Goal: Task Accomplishment & Management: Manage account settings

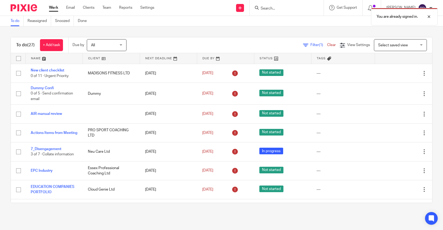
click at [44, 57] on link at bounding box center [54, 58] width 57 height 11
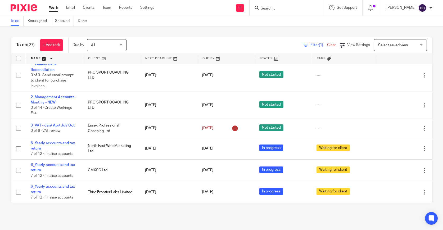
scroll to position [70, 0]
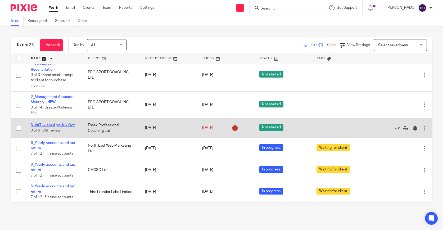
click at [64, 127] on link "3_VAT - Jan/ Apr/ Jul/ Oct" at bounding box center [53, 125] width 44 height 4
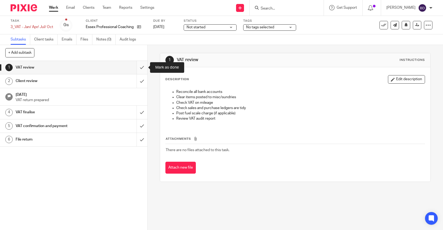
click at [143, 70] on input "submit" at bounding box center [73, 67] width 147 height 13
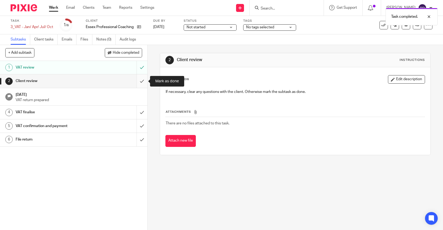
click at [143, 79] on input "submit" at bounding box center [73, 80] width 147 height 13
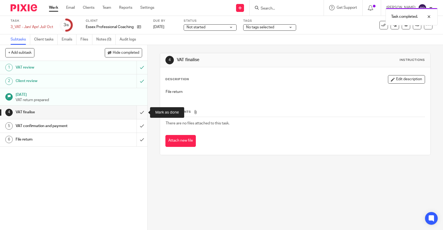
click at [140, 110] on input "submit" at bounding box center [73, 111] width 147 height 13
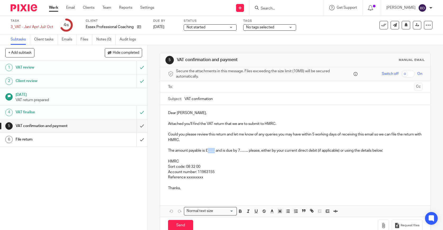
drag, startPoint x: 215, startPoint y: 151, endPoint x: 209, endPoint y: 151, distance: 6.1
click at [209, 151] on p "The amount payable is £……. and is due by 7…….. please, either by your current d…" at bounding box center [295, 150] width 254 height 5
drag, startPoint x: 257, startPoint y: 151, endPoint x: 248, endPoint y: 151, distance: 9.0
click at [248, 151] on p "The amount payable is £6,579.89 and is due by 7…….. please, either by your curr…" at bounding box center [295, 150] width 254 height 5
drag, startPoint x: 214, startPoint y: 177, endPoint x: 186, endPoint y: 177, distance: 28.0
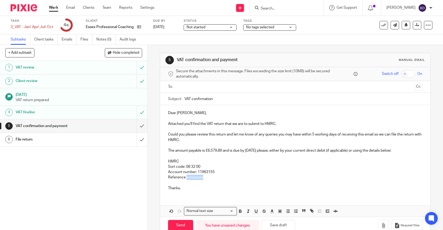
click at [186, 177] on p "Reference xxxxxxxxx" at bounding box center [295, 176] width 254 height 5
click at [224, 100] on input "VAT confirmation" at bounding box center [303, 99] width 238 height 12
type input "VAT confirmation_Essex Professional Coaching"
click at [241, 87] on input "text" at bounding box center [295, 87] width 234 height 6
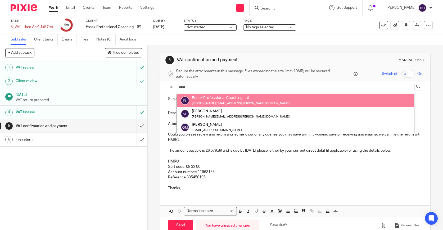
type input "ada"
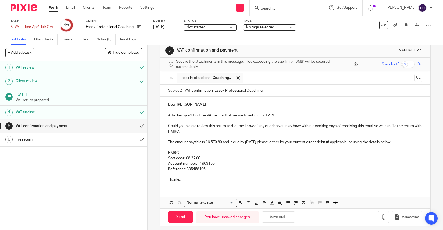
scroll to position [12, 0]
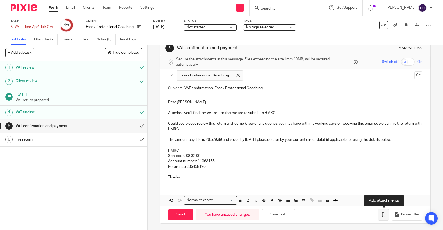
click at [381, 212] on icon "button" at bounding box center [382, 214] width 5 height 5
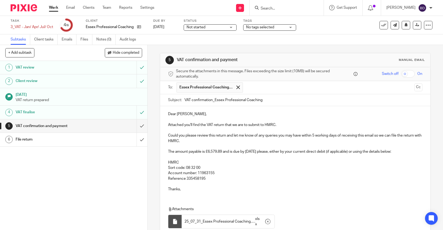
scroll to position [43, 0]
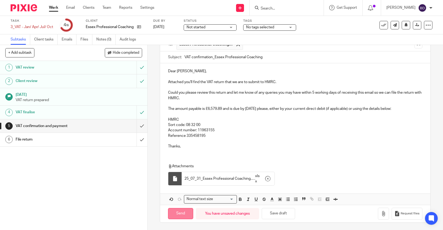
click at [185, 214] on input "Send" at bounding box center [180, 213] width 25 height 11
type input "Sent"
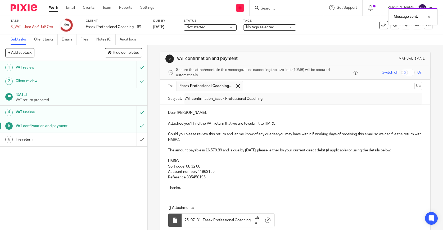
scroll to position [0, 0]
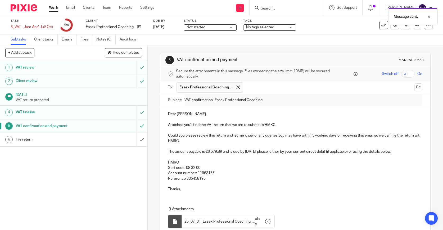
click at [24, 7] on img at bounding box center [24, 7] width 26 height 7
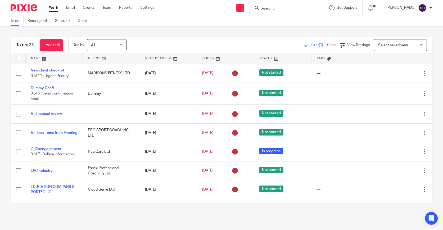
click at [27, 9] on img at bounding box center [24, 7] width 26 height 7
click at [44, 58] on link at bounding box center [54, 58] width 57 height 11
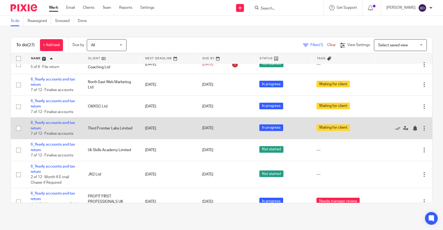
scroll to position [134, 0]
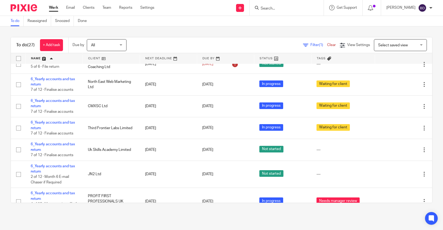
click at [21, 11] on img at bounding box center [24, 7] width 26 height 7
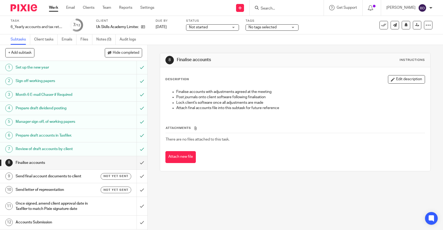
click at [234, 27] on div "Not started Not started" at bounding box center [212, 27] width 53 height 6
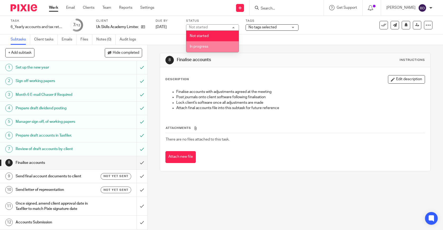
click at [223, 48] on li "In progress" at bounding box center [212, 46] width 52 height 11
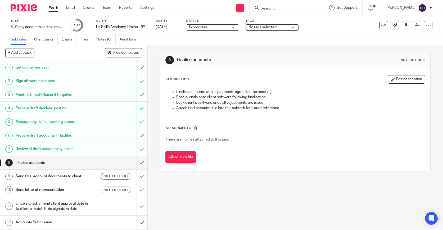
click at [292, 27] on div "No tags selected" at bounding box center [271, 27] width 53 height 6
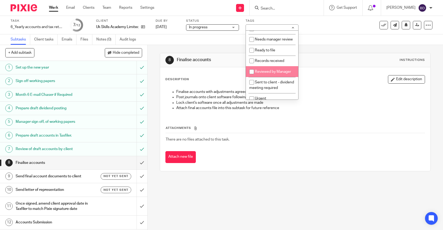
scroll to position [7, 0]
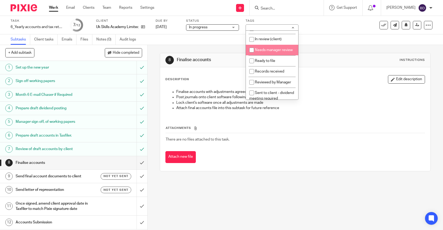
click at [271, 51] on span "Needs manager review" at bounding box center [274, 50] width 38 height 4
checkbox input "true"
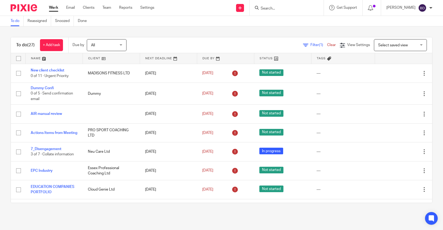
click at [45, 58] on link at bounding box center [54, 58] width 57 height 11
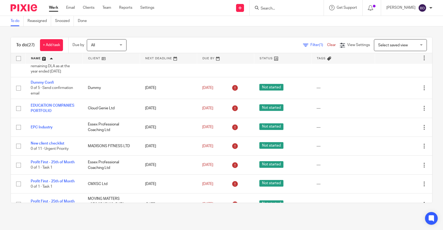
scroll to position [482, 0]
